Goal: Information Seeking & Learning: Learn about a topic

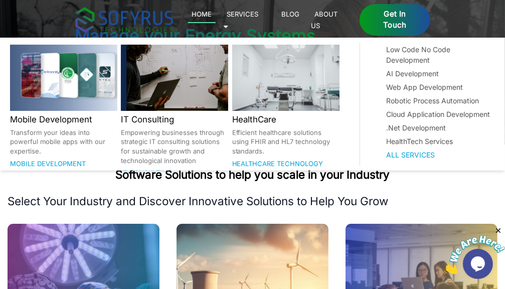
click at [259, 17] on link "Services 🞃" at bounding box center [241, 19] width 36 height 23
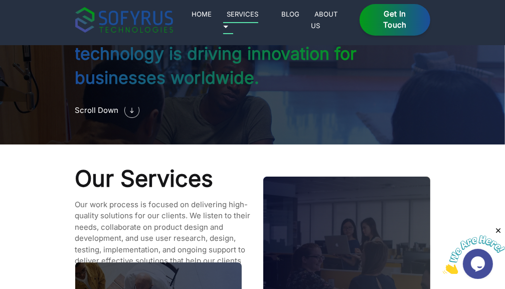
scroll to position [824, 0]
